Goal: Task Accomplishment & Management: Manage account settings

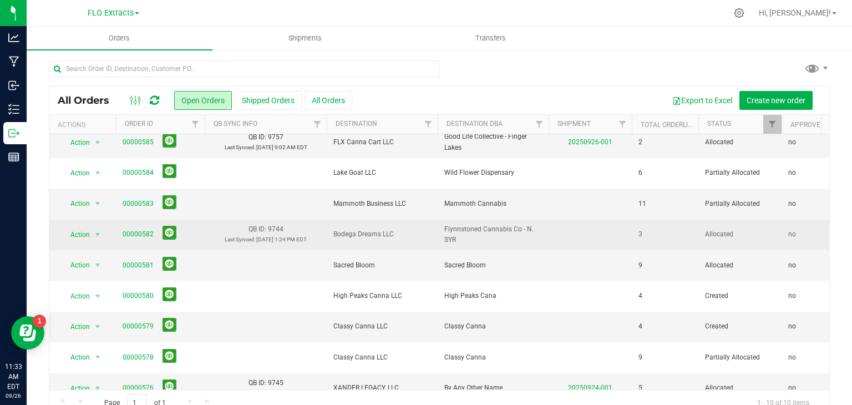
scroll to position [59, 0]
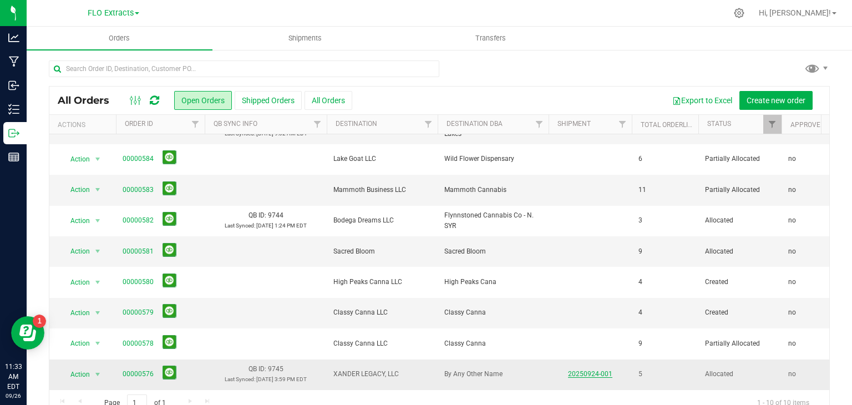
click at [594, 370] on link "20250924-001" at bounding box center [590, 374] width 44 height 8
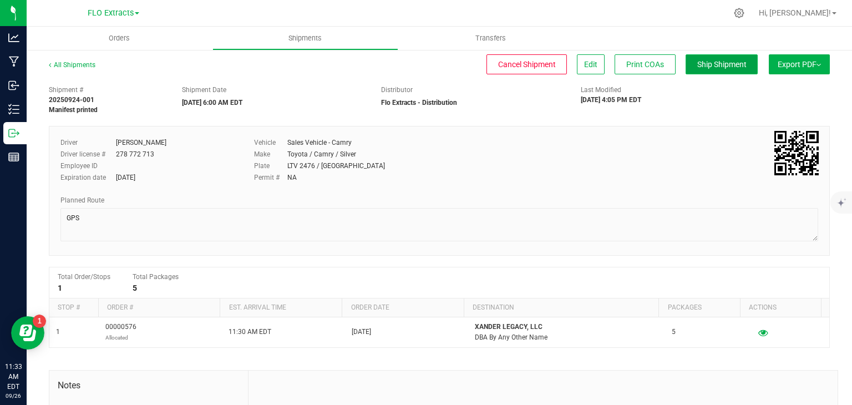
click at [698, 69] on button "Ship Shipment" at bounding box center [721, 64] width 72 height 20
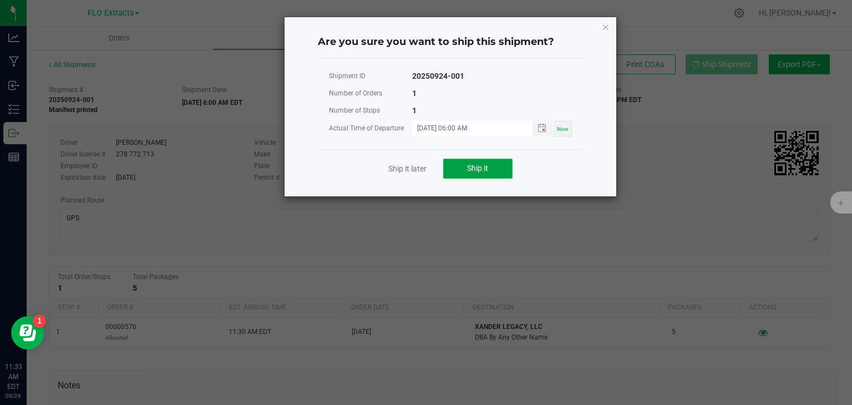
click at [466, 172] on button "Ship it" at bounding box center [477, 169] width 69 height 20
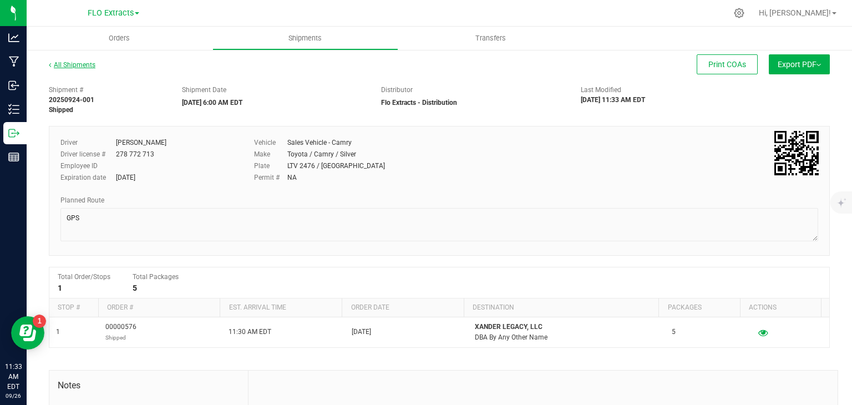
click at [65, 67] on link "All Shipments" at bounding box center [72, 65] width 47 height 8
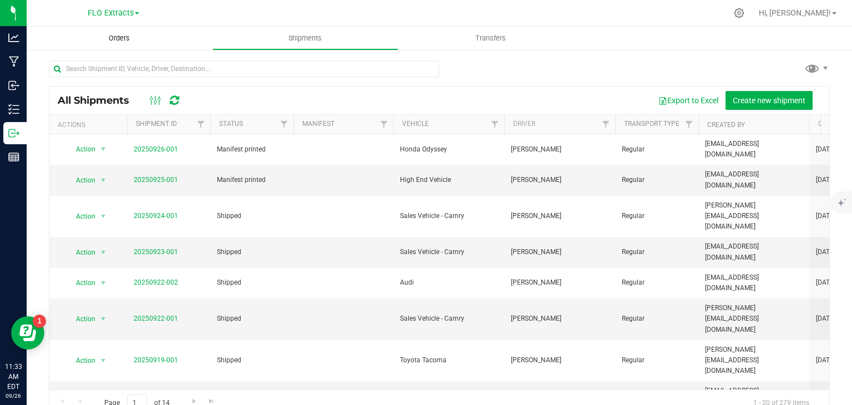
click at [114, 38] on span "Orders" at bounding box center [119, 38] width 51 height 10
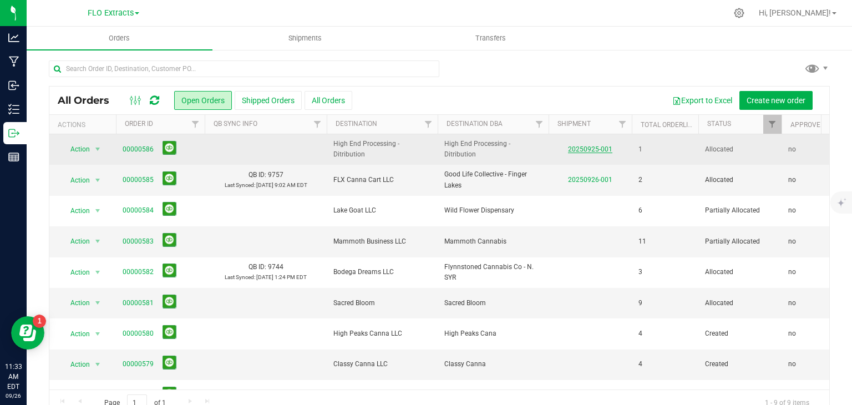
click at [605, 151] on link "20250925-001" at bounding box center [590, 149] width 44 height 8
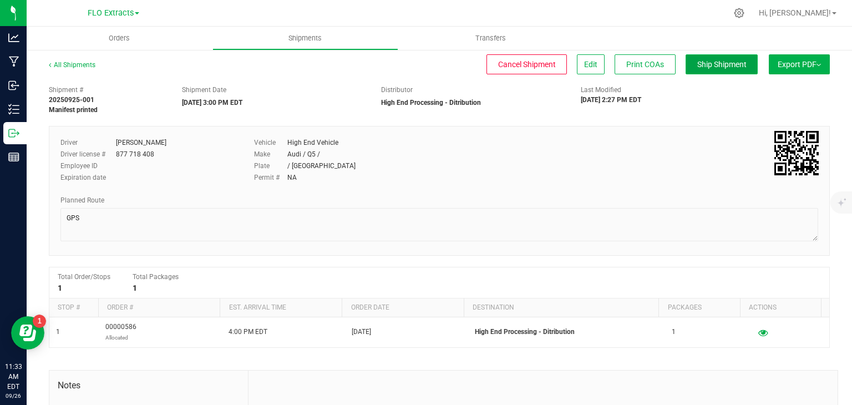
click at [719, 60] on span "Ship Shipment" at bounding box center [721, 64] width 49 height 9
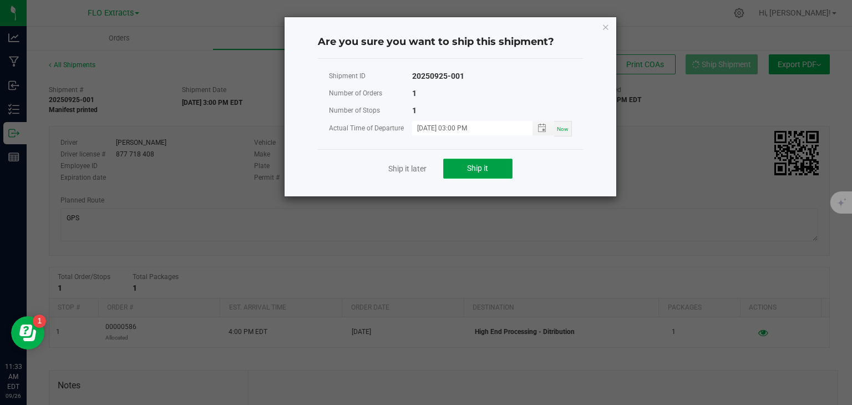
click at [464, 164] on button "Ship it" at bounding box center [477, 169] width 69 height 20
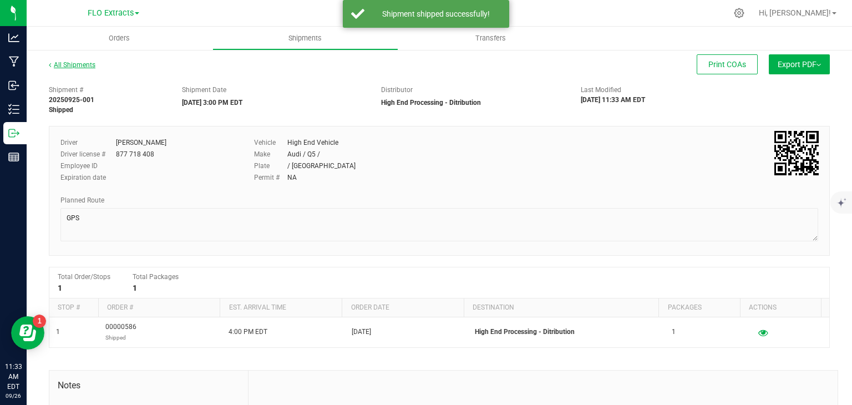
click at [77, 64] on link "All Shipments" at bounding box center [72, 65] width 47 height 8
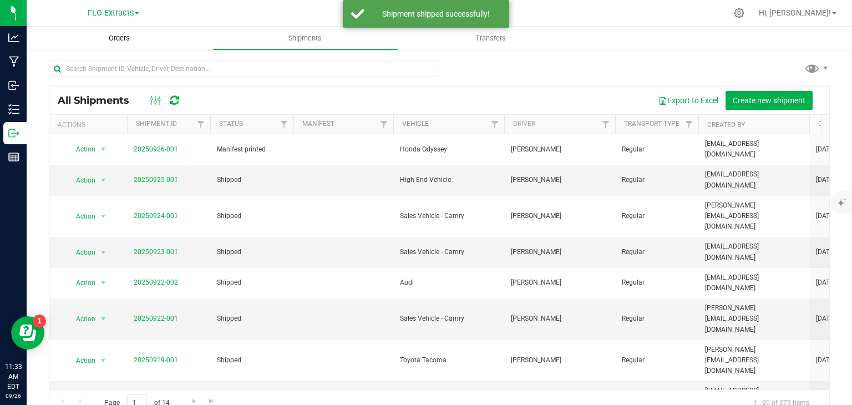
click at [112, 40] on span "Orders" at bounding box center [119, 38] width 51 height 10
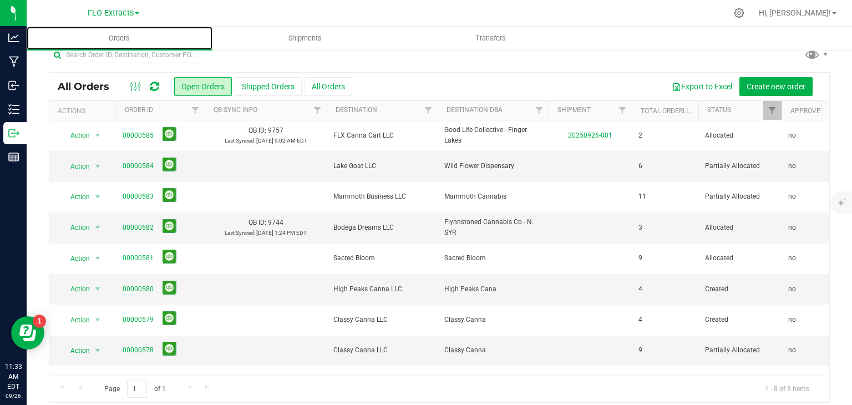
scroll to position [22, 0]
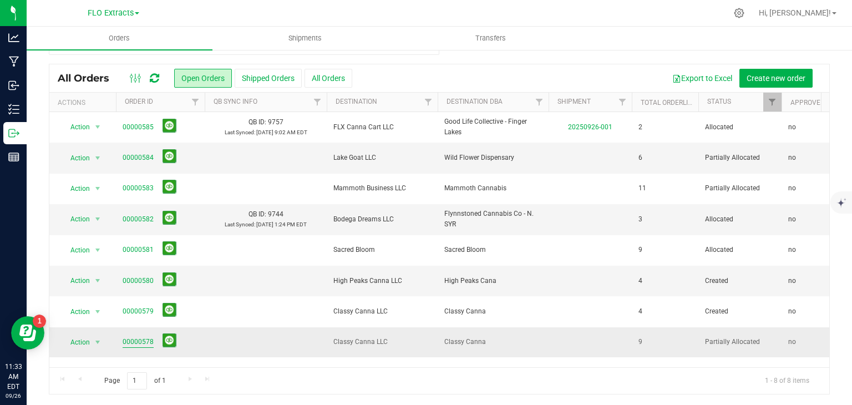
click at [128, 338] on link "00000578" at bounding box center [138, 342] width 31 height 11
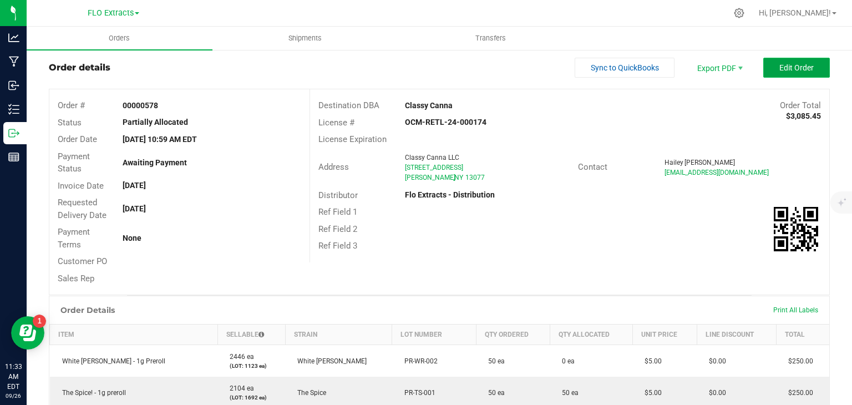
click at [781, 65] on span "Edit Order" at bounding box center [796, 67] width 34 height 9
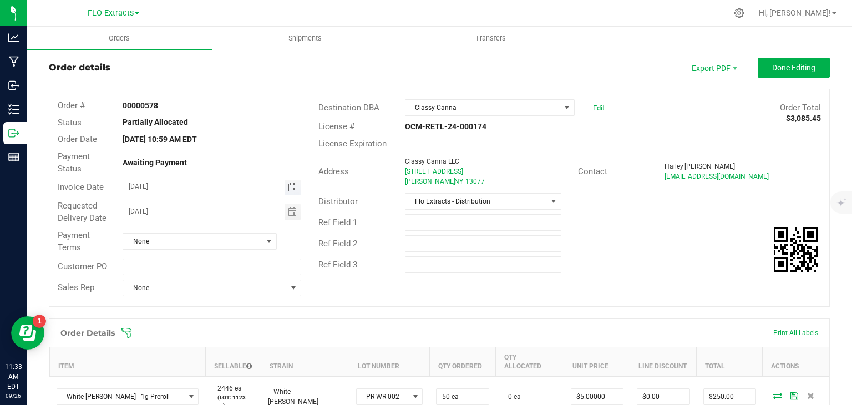
click at [289, 189] on span "Toggle calendar" at bounding box center [292, 187] width 9 height 9
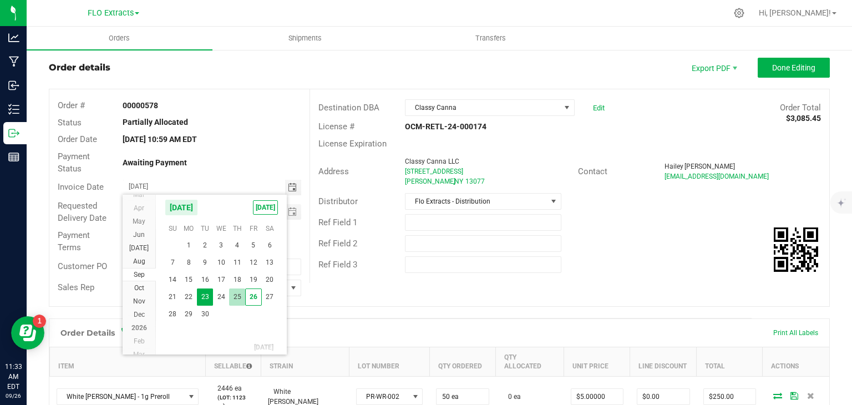
click at [236, 293] on span "25" at bounding box center [237, 296] width 16 height 17
type input "[DATE]"
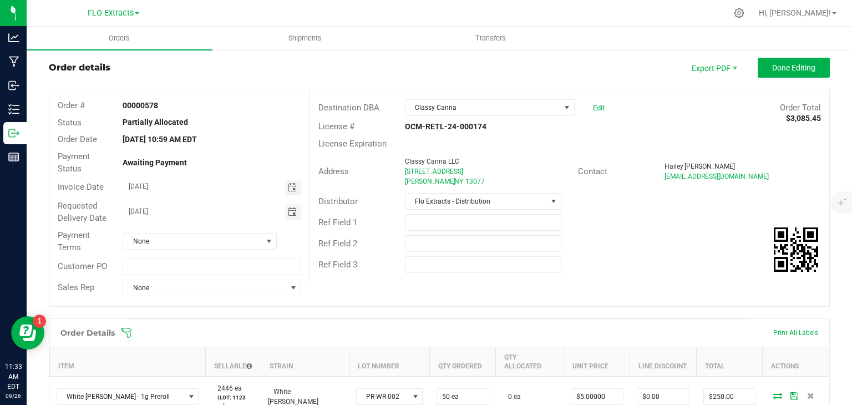
click at [289, 214] on span "Toggle calendar" at bounding box center [292, 211] width 9 height 9
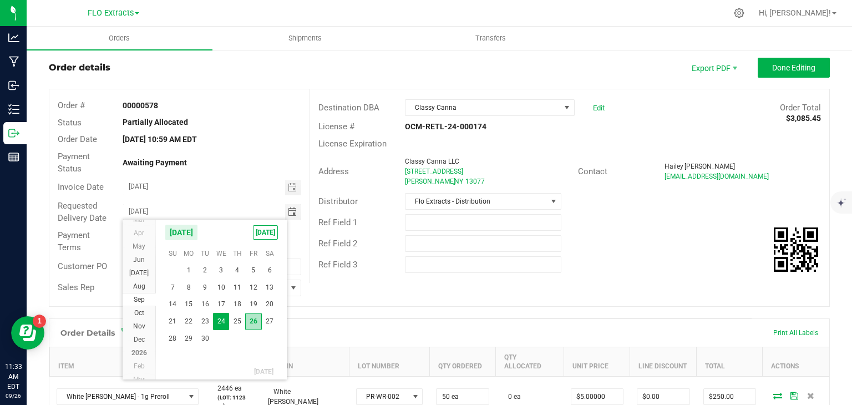
click at [251, 322] on span "26" at bounding box center [253, 321] width 16 height 17
type input "[DATE]"
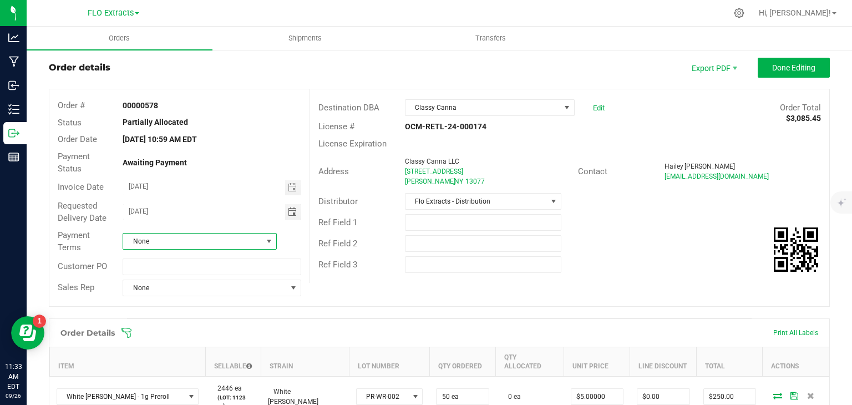
click at [270, 240] on span at bounding box center [269, 241] width 9 height 9
click at [151, 343] on li "Net 30" at bounding box center [198, 347] width 151 height 19
click at [624, 240] on div "Ref Field 2" at bounding box center [569, 243] width 519 height 21
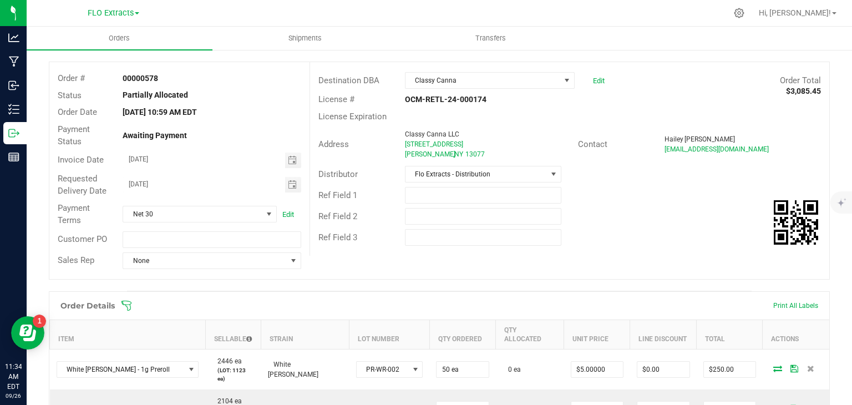
scroll to position [0, 0]
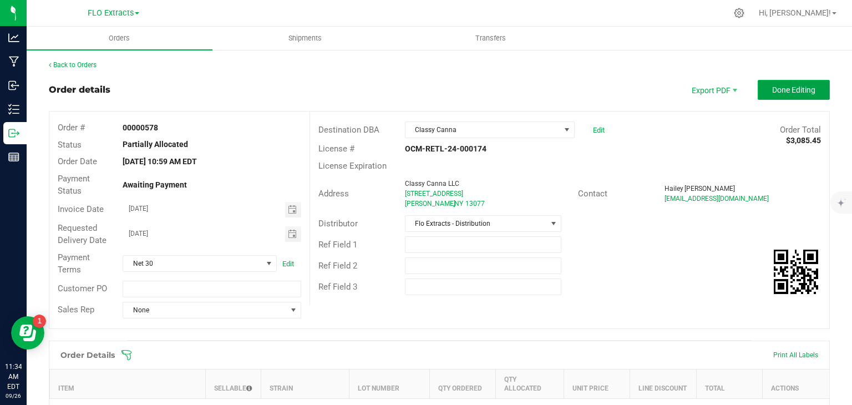
click at [788, 90] on span "Done Editing" at bounding box center [793, 89] width 43 height 9
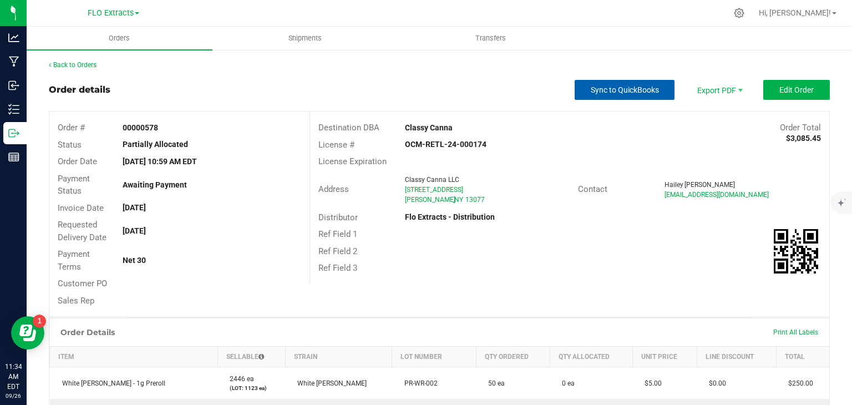
click at [608, 95] on button "Sync to QuickBooks" at bounding box center [625, 90] width 100 height 20
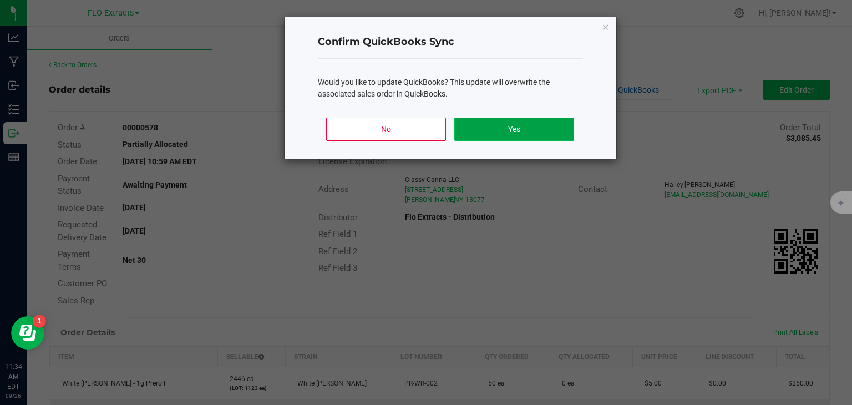
click at [510, 131] on button "Yes" at bounding box center [513, 129] width 119 height 23
